Goal: Information Seeking & Learning: Learn about a topic

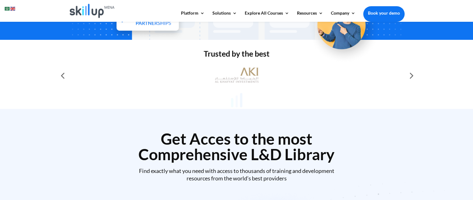
scroll to position [218, 0]
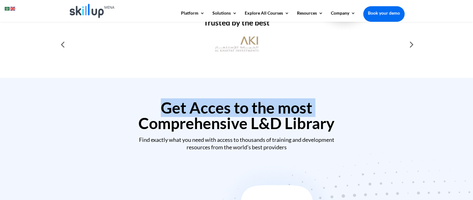
drag, startPoint x: 224, startPoint y: 87, endPoint x: 209, endPoint y: 116, distance: 33.0
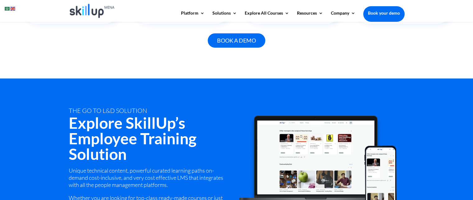
scroll to position [622, 0]
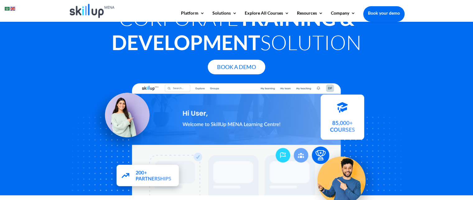
scroll to position [187, 0]
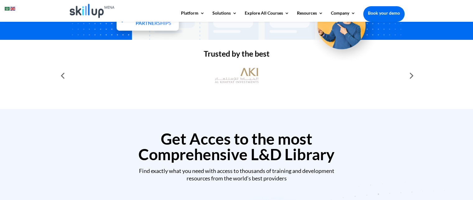
click at [300, 86] on div at bounding box center [237, 76] width 336 height 22
